Goal: Information Seeking & Learning: Learn about a topic

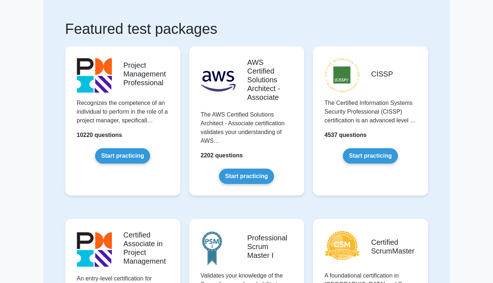
scroll to position [41, 0]
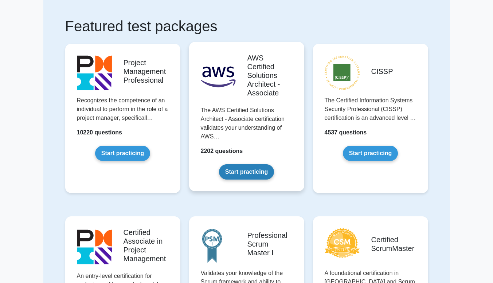
click at [266, 169] on link "Start practicing" at bounding box center [246, 171] width 55 height 15
